Goal: Transaction & Acquisition: Subscribe to service/newsletter

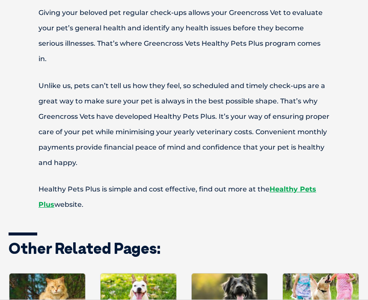
scroll to position [363, 0]
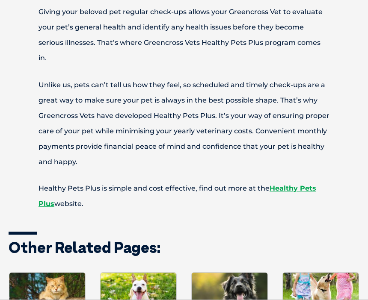
click at [294, 184] on link "Healthy Pets Plus" at bounding box center [176, 196] width 277 height 24
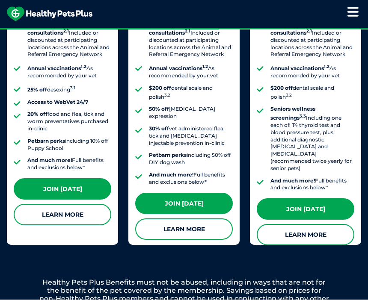
scroll to position [944, 0]
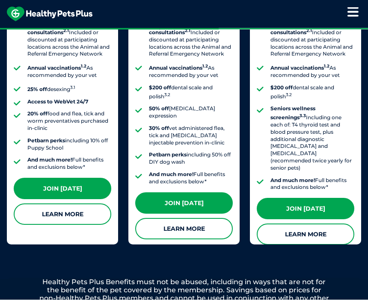
click at [191, 218] on link "Learn More" at bounding box center [183, 228] width 97 height 21
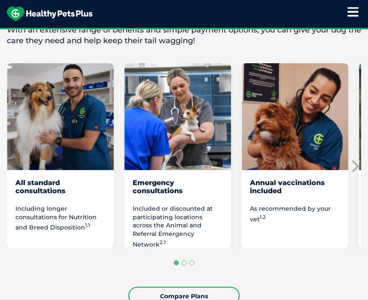
scroll to position [666, 0]
click at [193, 300] on link "Compare Plans" at bounding box center [183, 296] width 111 height 18
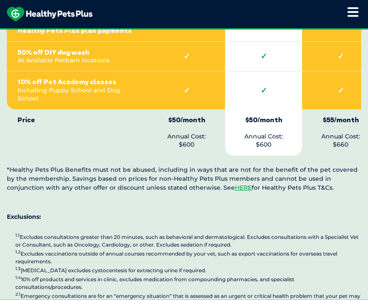
scroll to position [2305, 0]
